Goal: Information Seeking & Learning: Learn about a topic

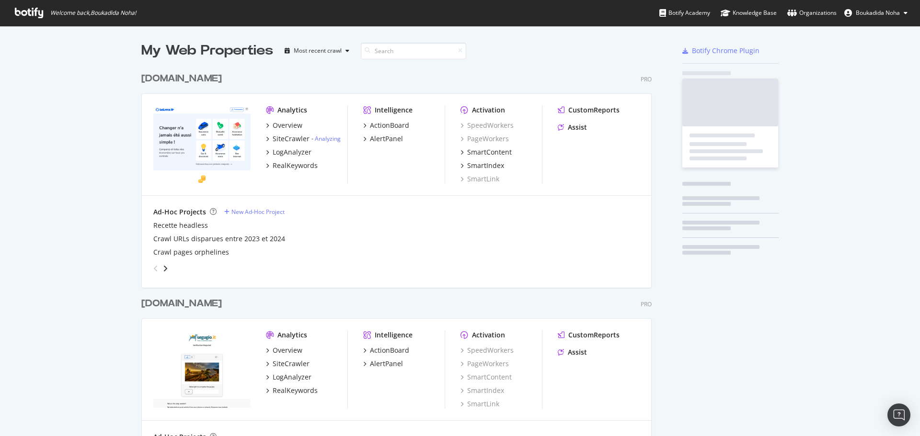
scroll to position [443, 511]
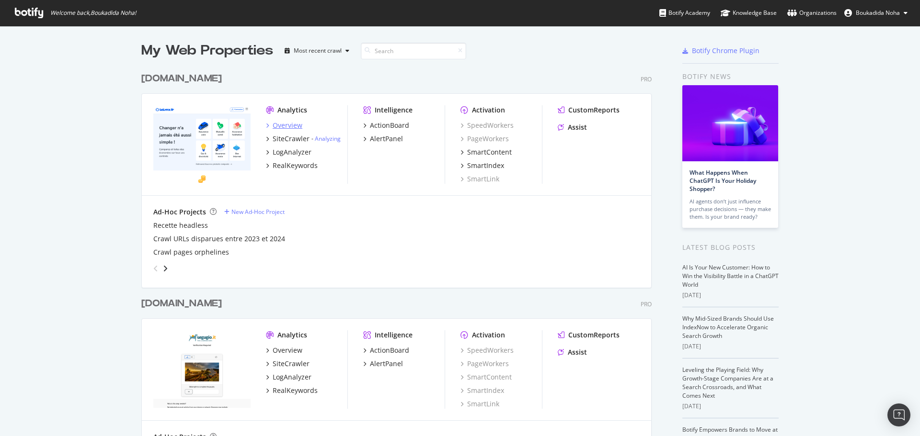
click at [280, 125] on div "Overview" at bounding box center [288, 126] width 30 height 10
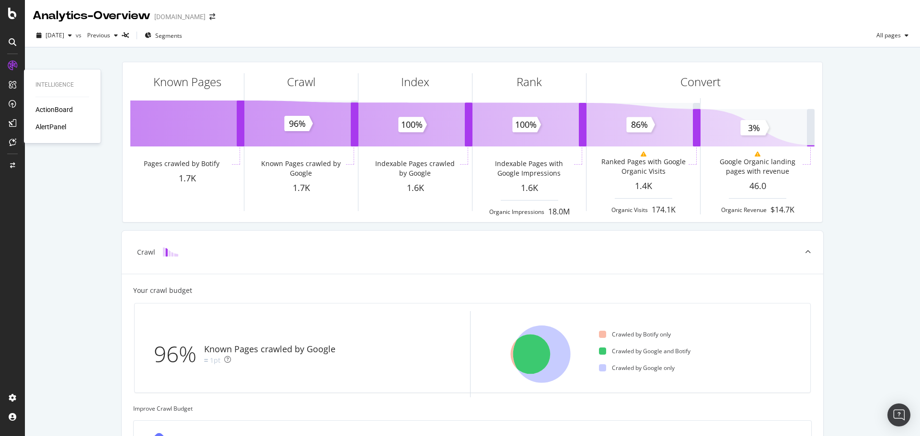
click at [59, 108] on div "ActionBoard" at bounding box center [53, 110] width 37 height 10
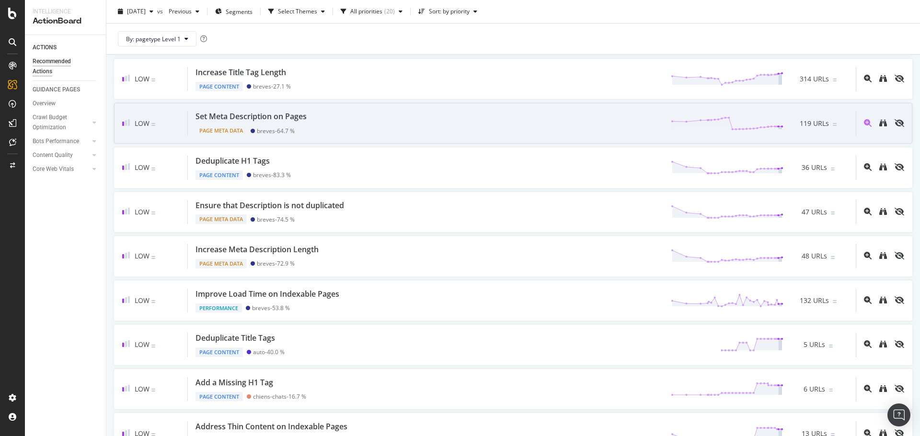
scroll to position [195, 0]
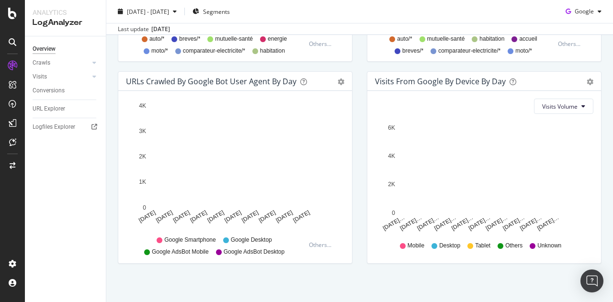
scroll to position [495, 0]
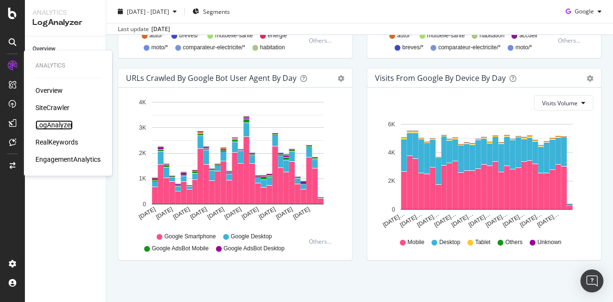
click at [68, 122] on div "LogAnalyzer" at bounding box center [53, 125] width 37 height 10
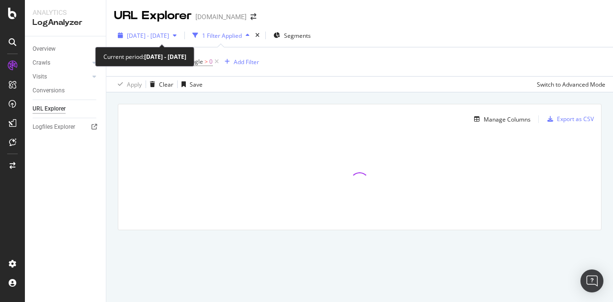
click at [152, 34] on span "[DATE] - [DATE]" at bounding box center [148, 36] width 42 height 8
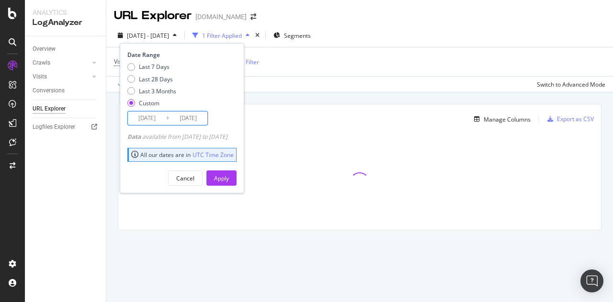
click at [198, 119] on input "[DATE]" at bounding box center [188, 118] width 38 height 13
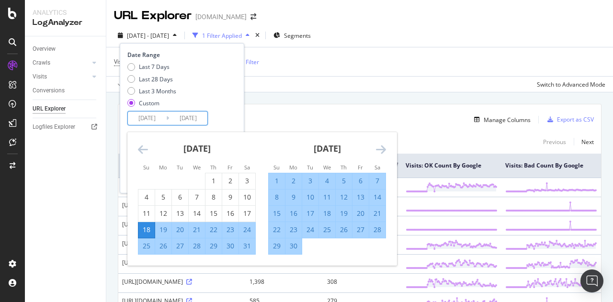
click at [378, 149] on icon "Move forward to switch to the next month." at bounding box center [381, 149] width 10 height 11
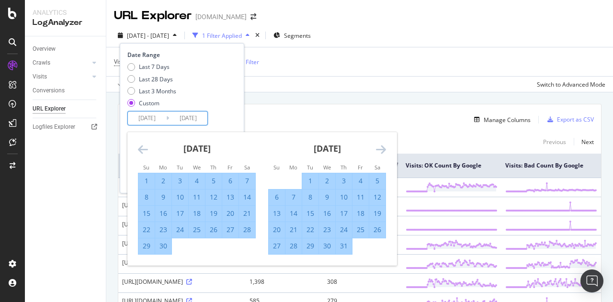
click at [378, 149] on icon "Move forward to switch to the next month." at bounding box center [381, 149] width 10 height 11
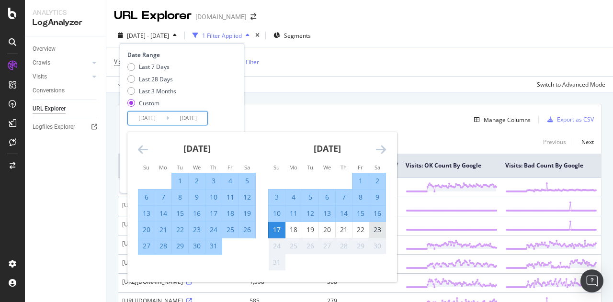
click at [373, 229] on div "23" at bounding box center [377, 230] width 16 height 10
type input "[DATE]"
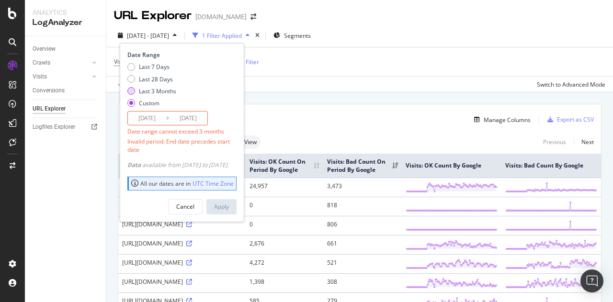
click at [136, 91] on div "Last 3 Months" at bounding box center [151, 91] width 49 height 8
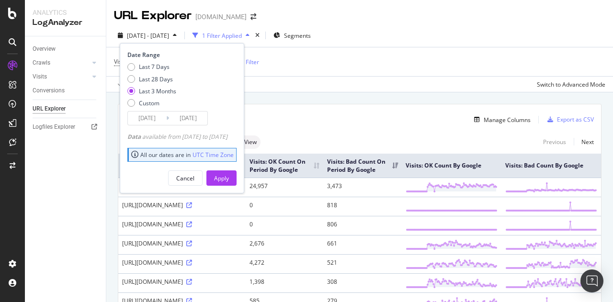
type input "[DATE]"
click at [237, 181] on button "Apply" at bounding box center [221, 177] width 30 height 15
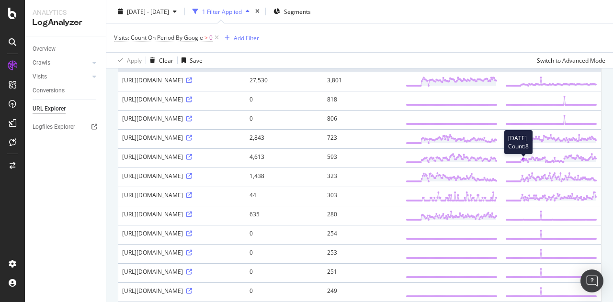
scroll to position [107, 0]
